Goal: Check status: Check status

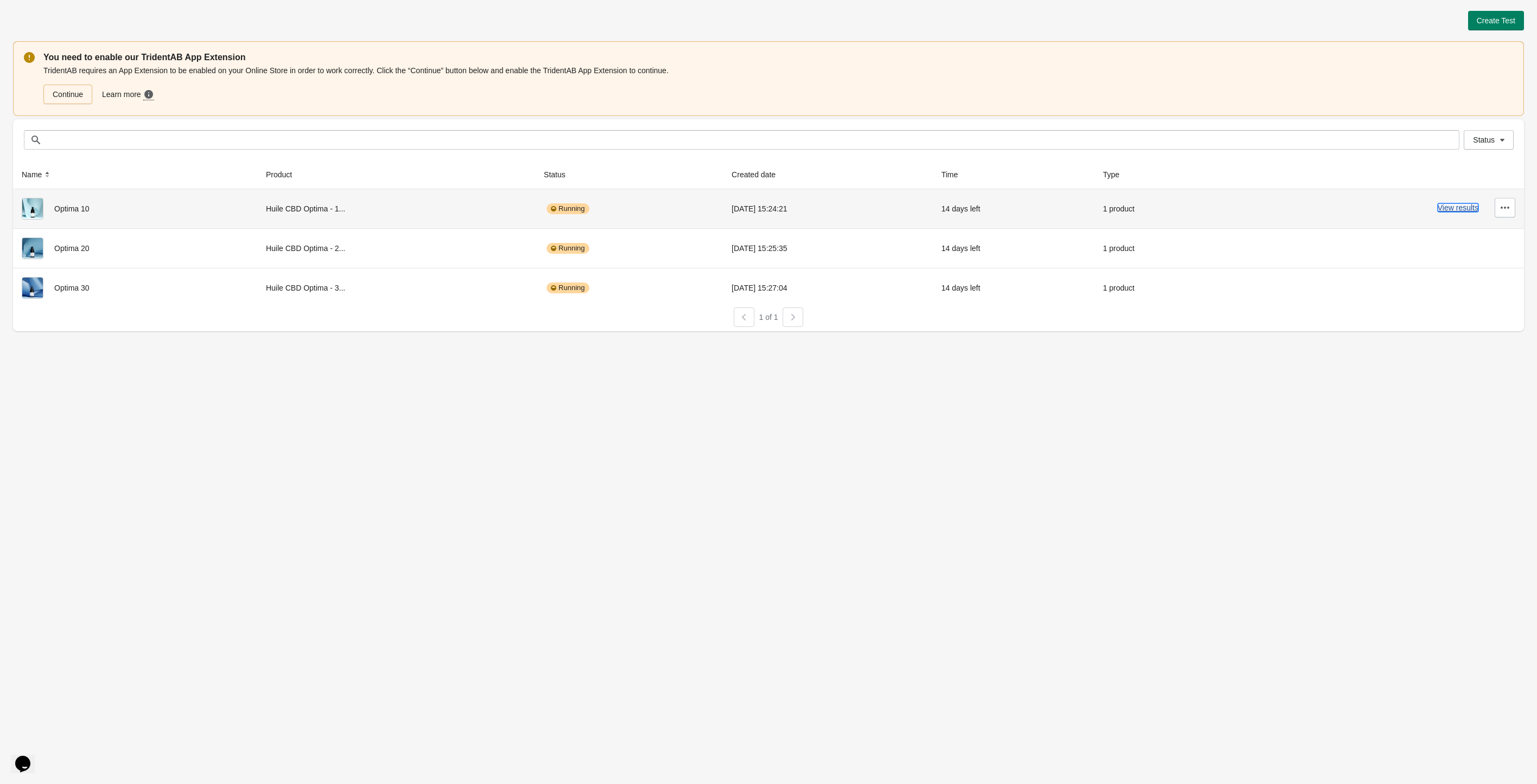
click at [1456, 209] on button "View results" at bounding box center [1458, 208] width 41 height 9
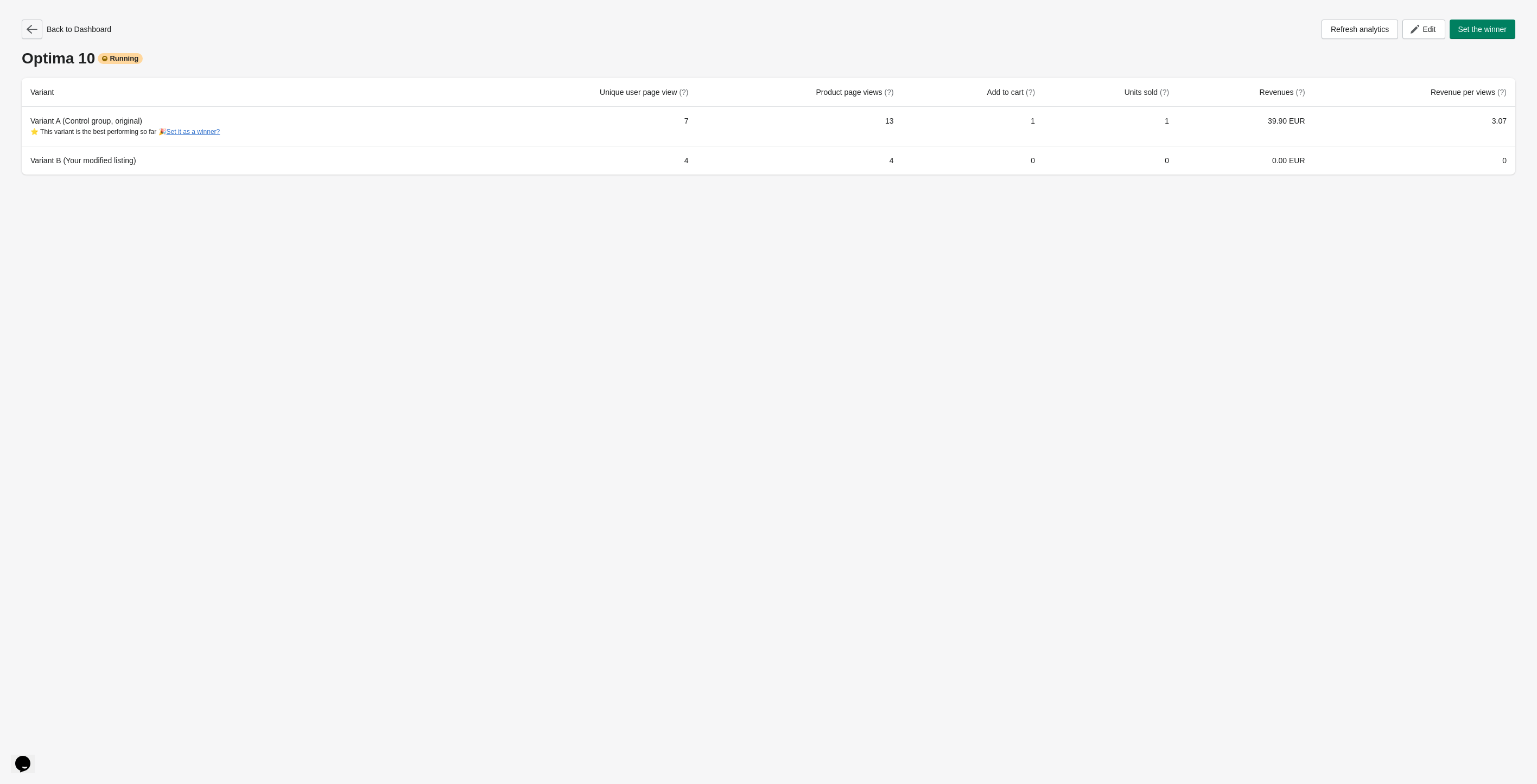
click at [28, 26] on icon "button" at bounding box center [32, 29] width 11 height 11
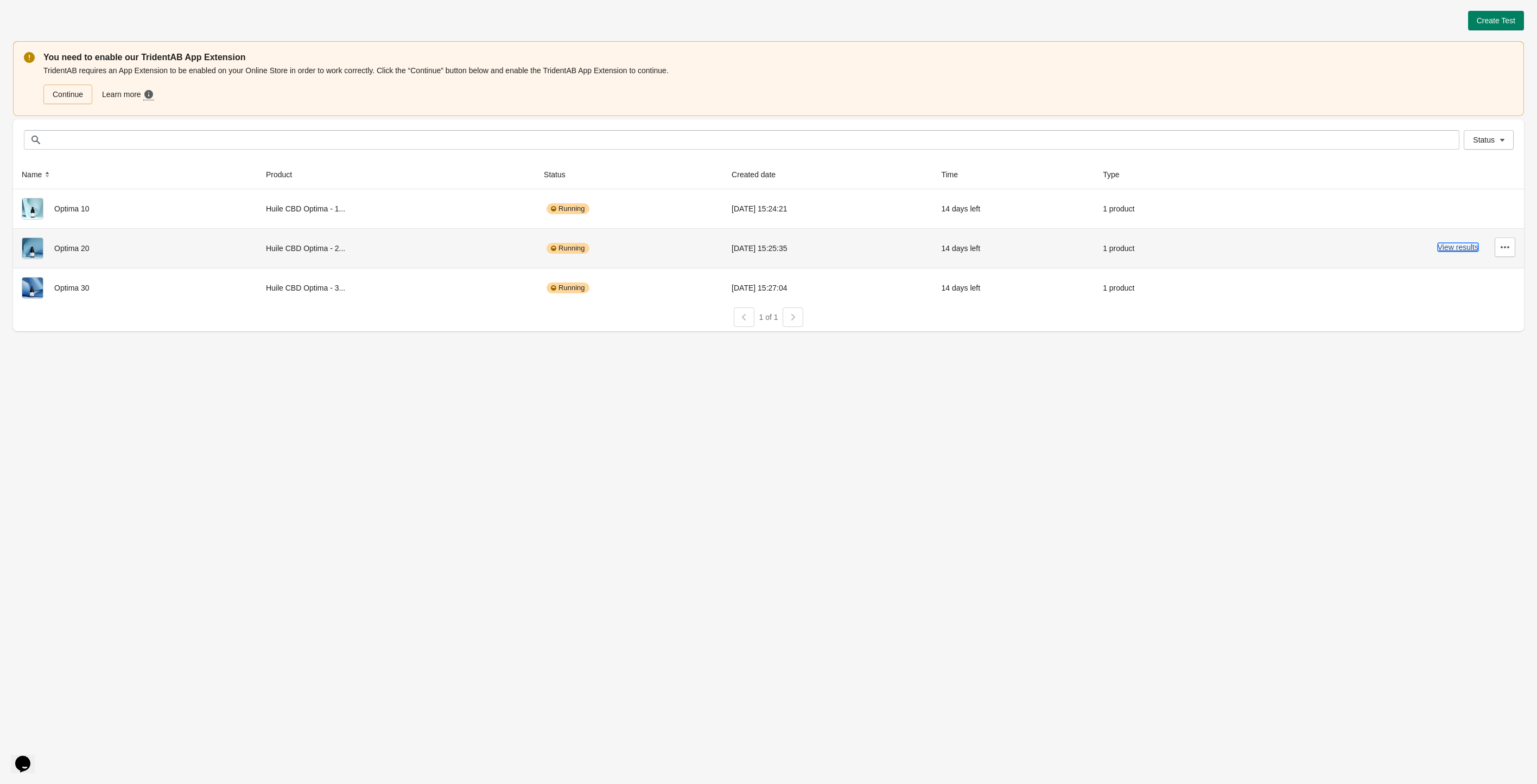
click at [1463, 251] on button "View results" at bounding box center [1458, 247] width 41 height 9
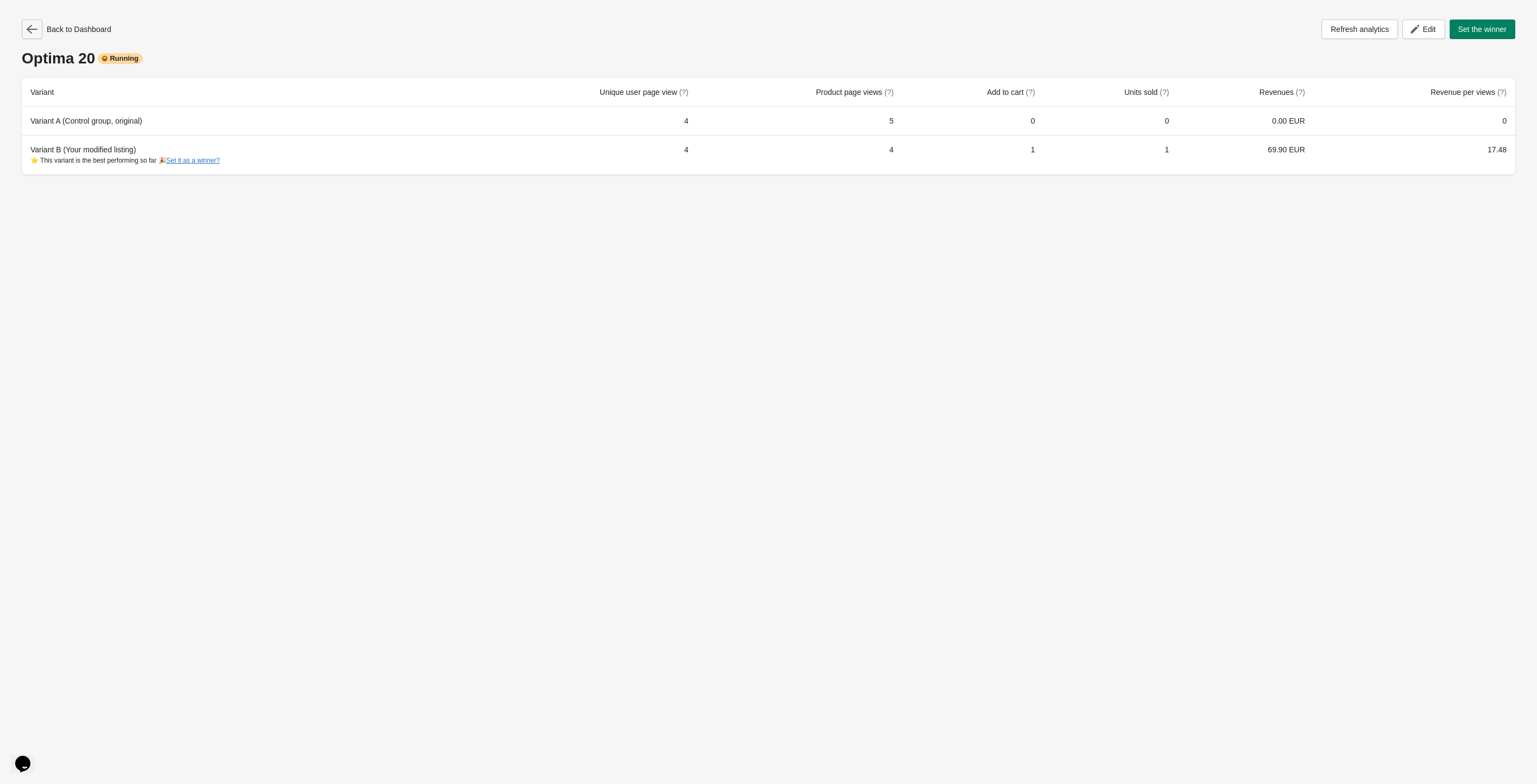
click at [34, 27] on icon "button" at bounding box center [32, 29] width 11 height 11
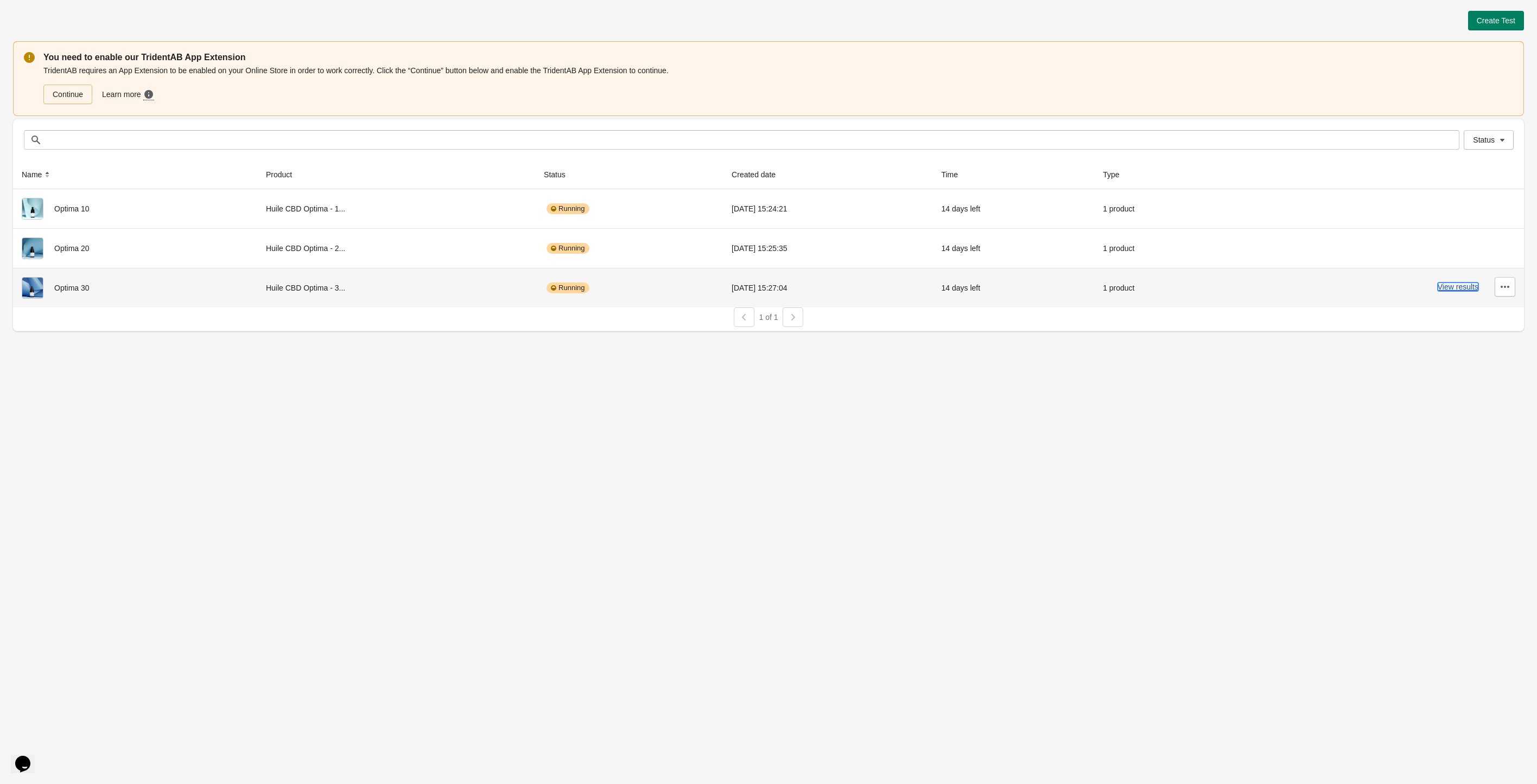
click at [1464, 287] on button "View results" at bounding box center [1458, 287] width 41 height 9
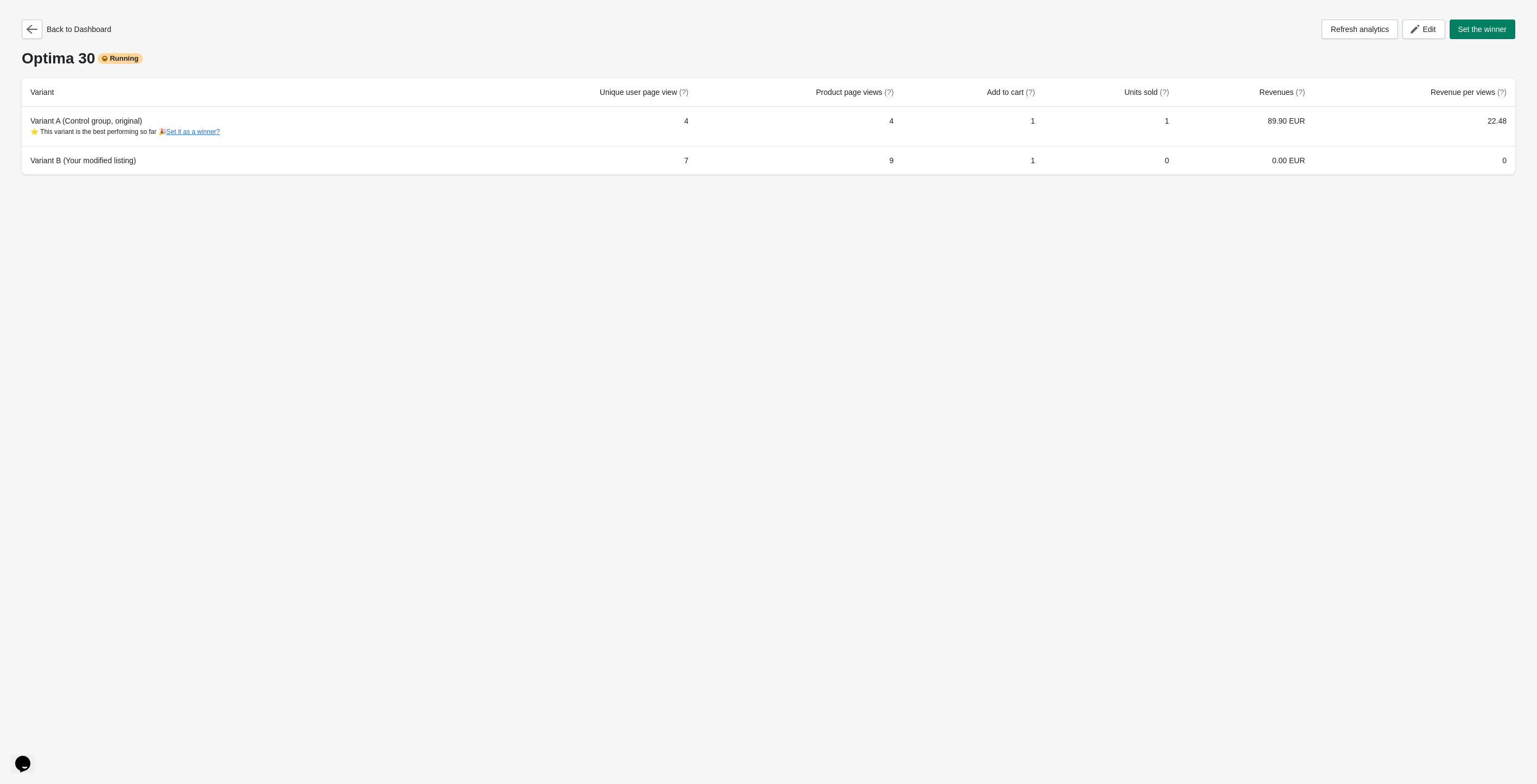
click at [26, 18] on div "Back to Dashboard Refresh analytics Edit Set the winner Optima 30 Running Varia…" at bounding box center [768, 94] width 1512 height 187
click at [26, 25] on icon "button" at bounding box center [32, 29] width 11 height 11
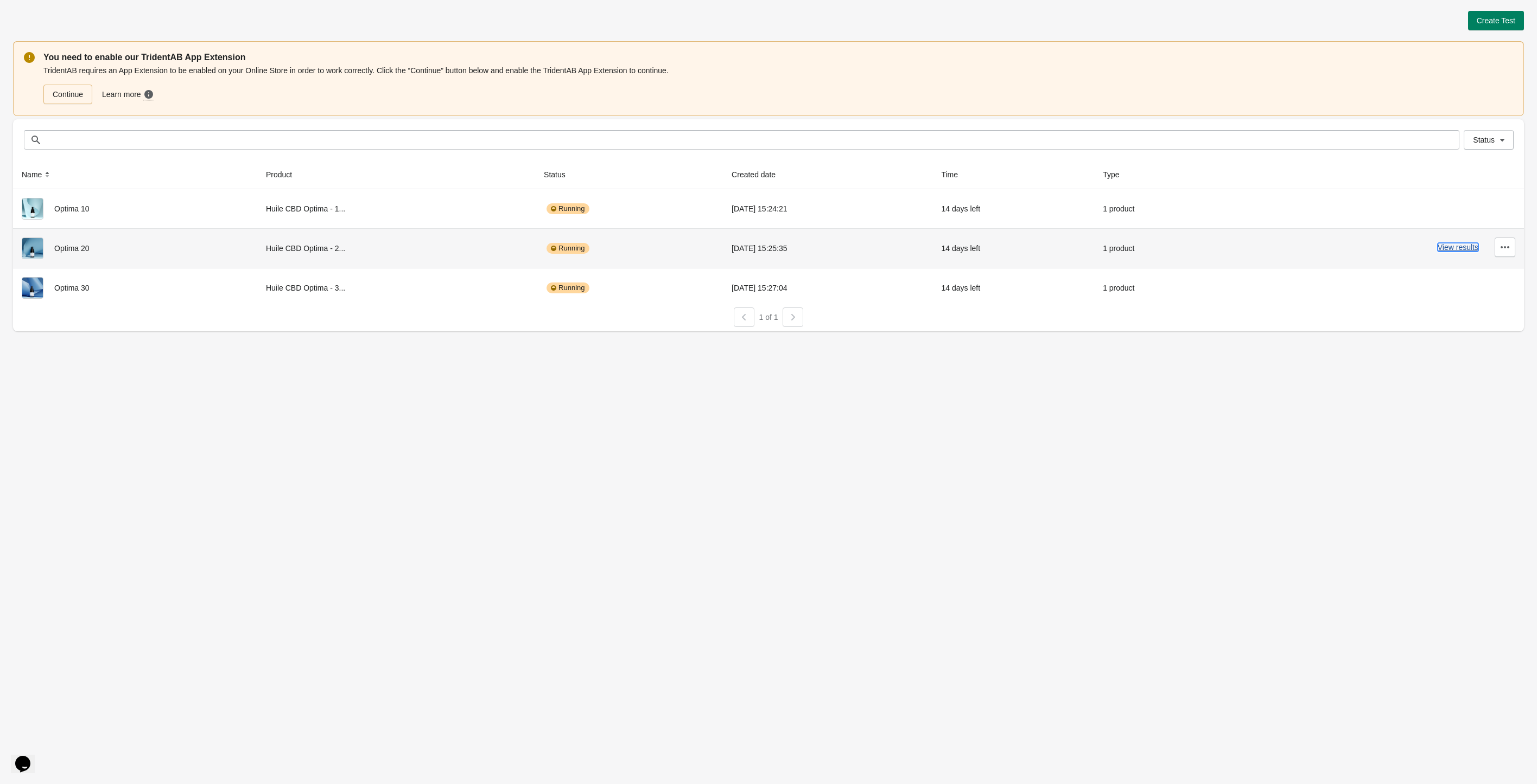
click at [1462, 249] on button "View results" at bounding box center [1458, 247] width 41 height 9
